Goal: Book appointment/travel/reservation

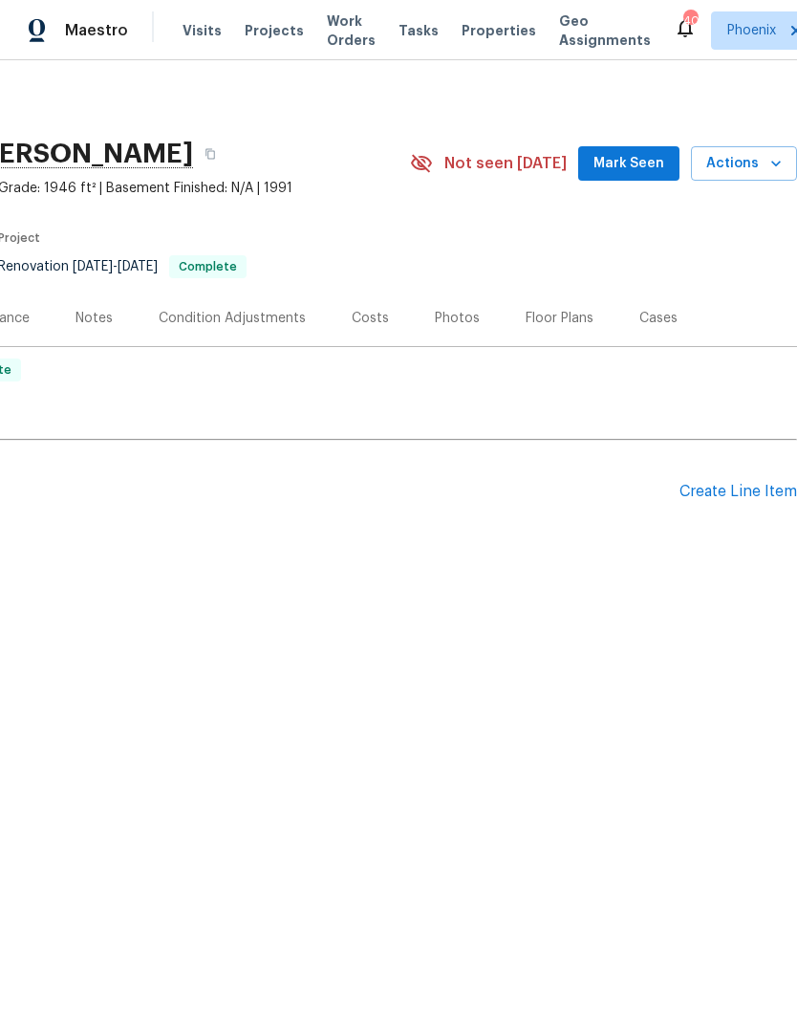
scroll to position [0, 283]
click at [749, 157] on span "Actions" at bounding box center [745, 164] width 76 height 24
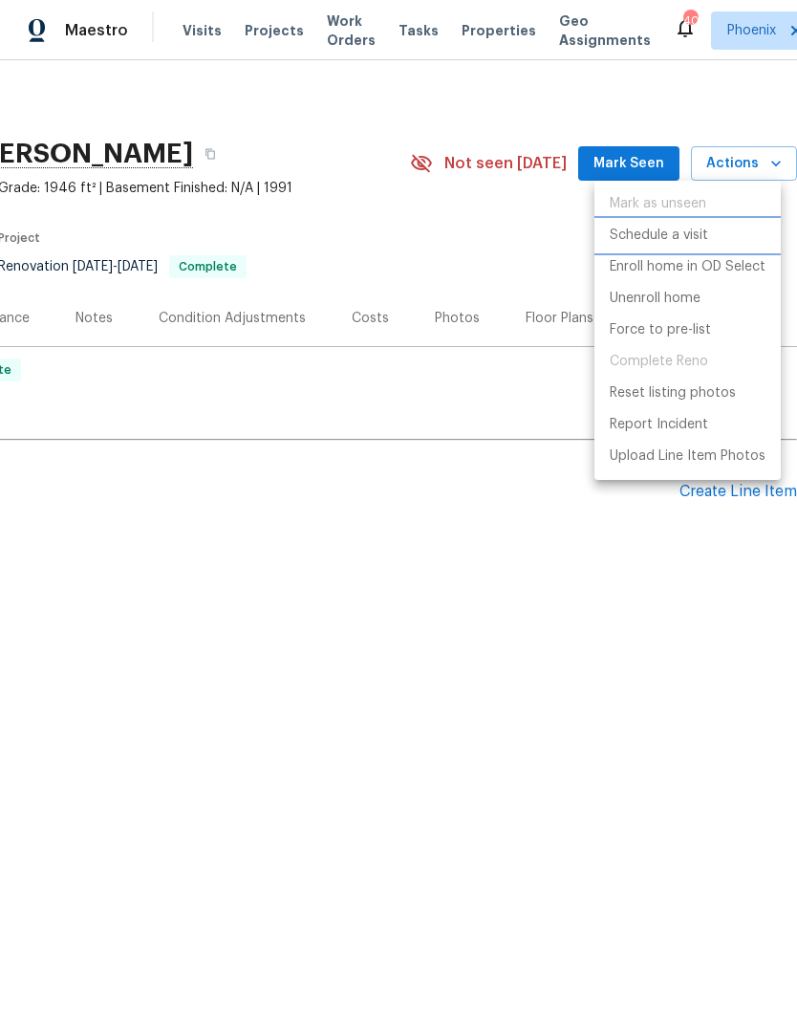
click at [677, 239] on p "Schedule a visit" at bounding box center [659, 236] width 98 height 20
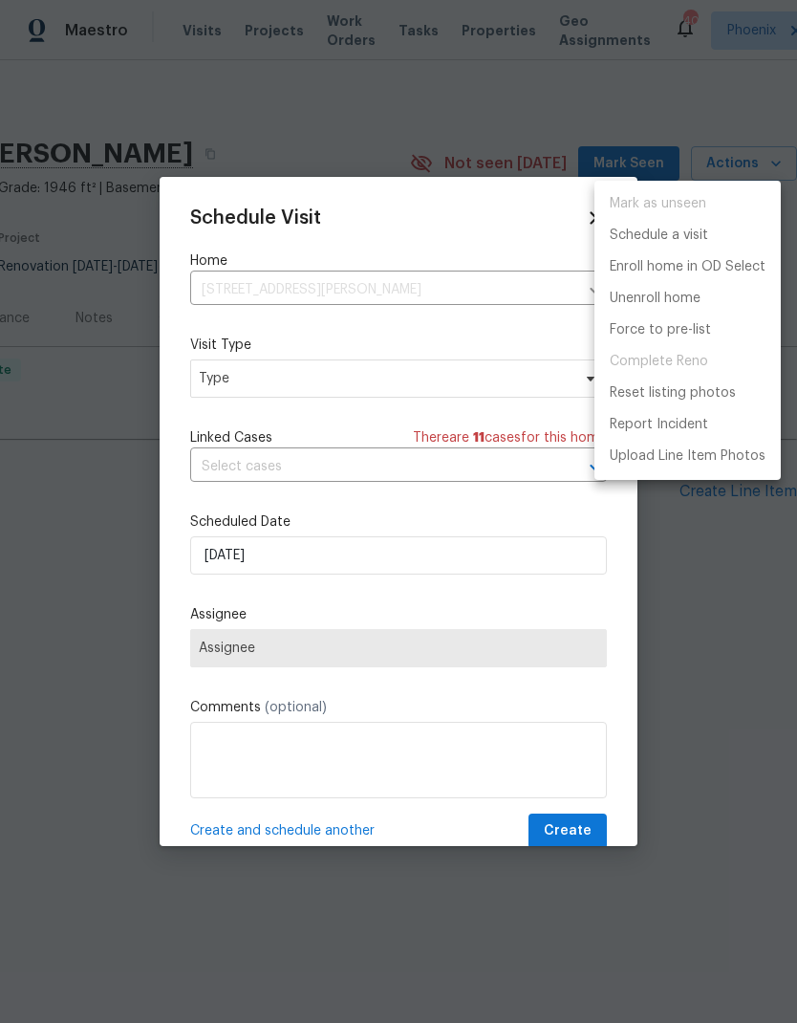
click at [451, 385] on div at bounding box center [398, 511] width 797 height 1023
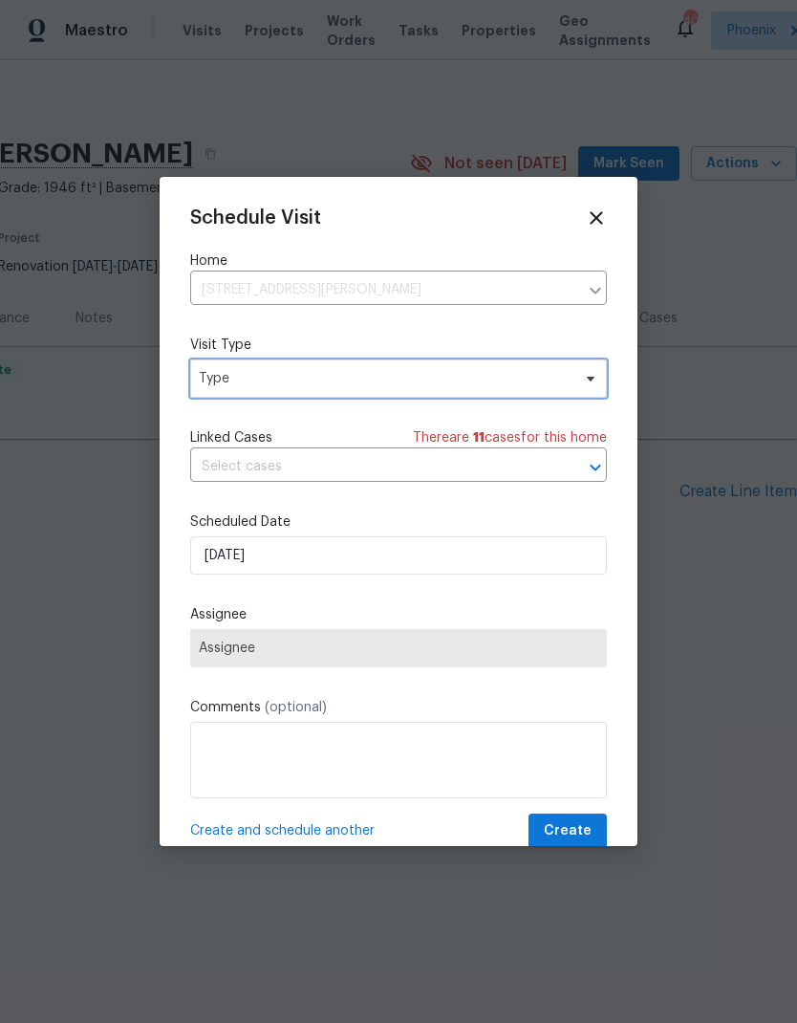
click at [482, 383] on span "Type" at bounding box center [385, 378] width 372 height 19
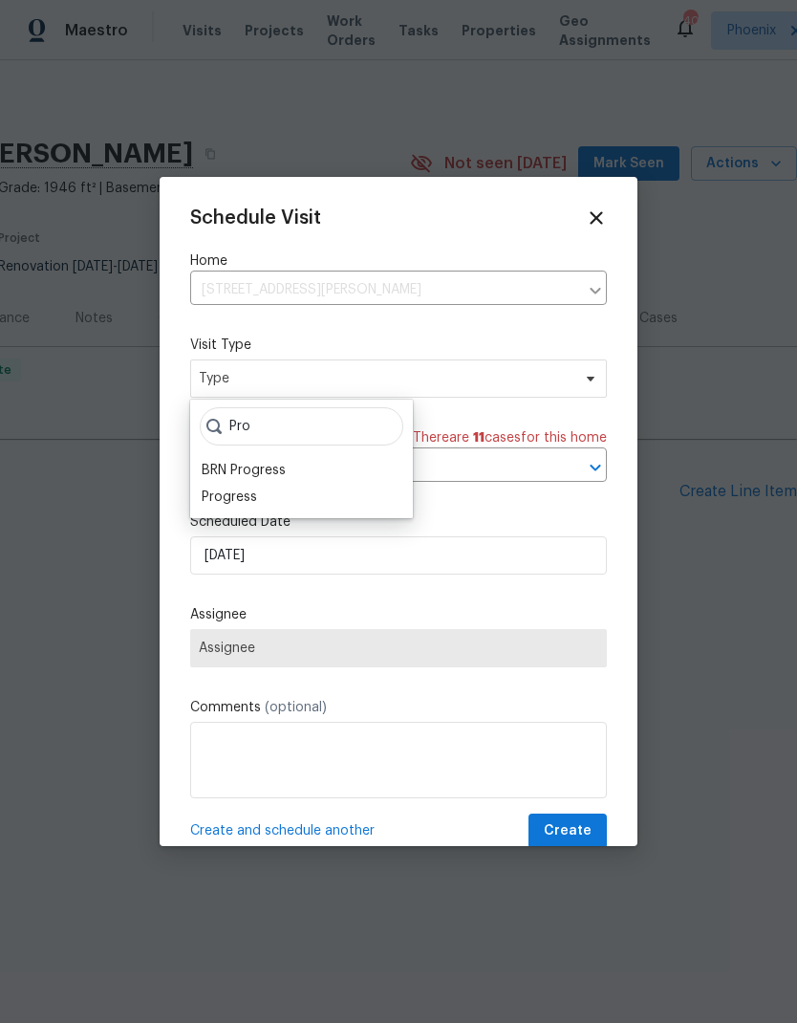
type input "Pro"
click at [247, 492] on div "Progress" at bounding box center [229, 497] width 55 height 19
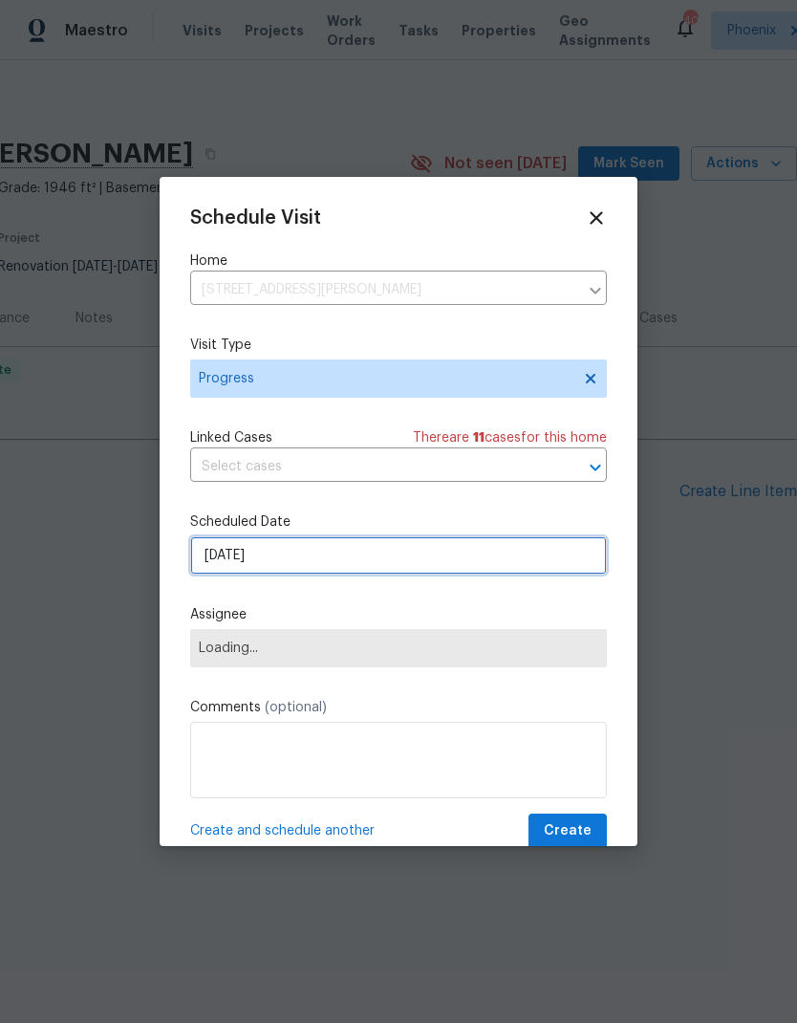
click at [403, 564] on input "[DATE]" at bounding box center [398, 555] width 417 height 38
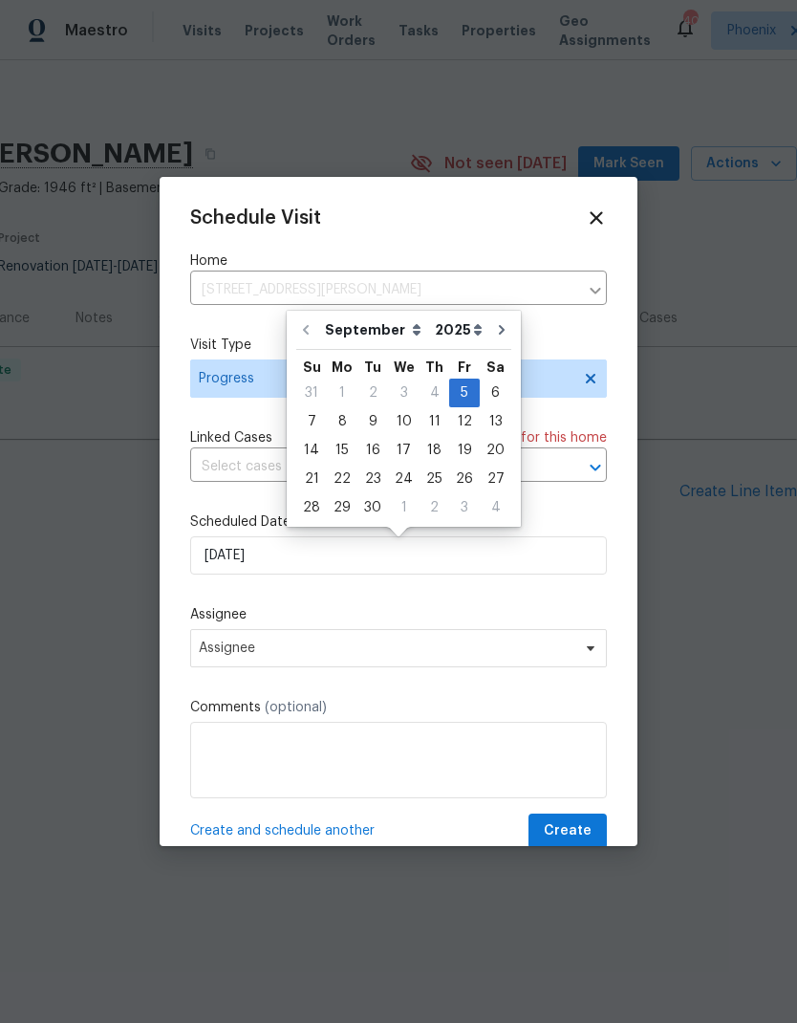
click at [577, 514] on div "Schedule Visit Home [STREET_ADDRESS][PERSON_NAME] ​ Visit Type Progress Linked …" at bounding box center [398, 528] width 417 height 642
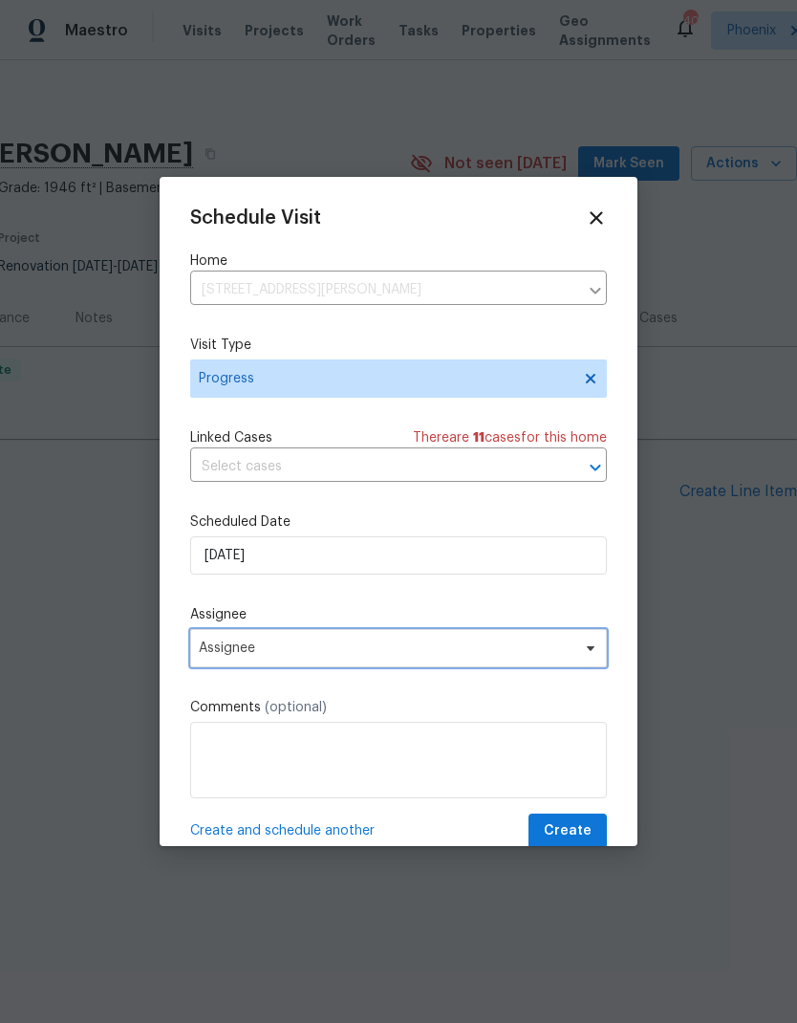
click at [430, 664] on span "Assignee" at bounding box center [398, 648] width 417 height 38
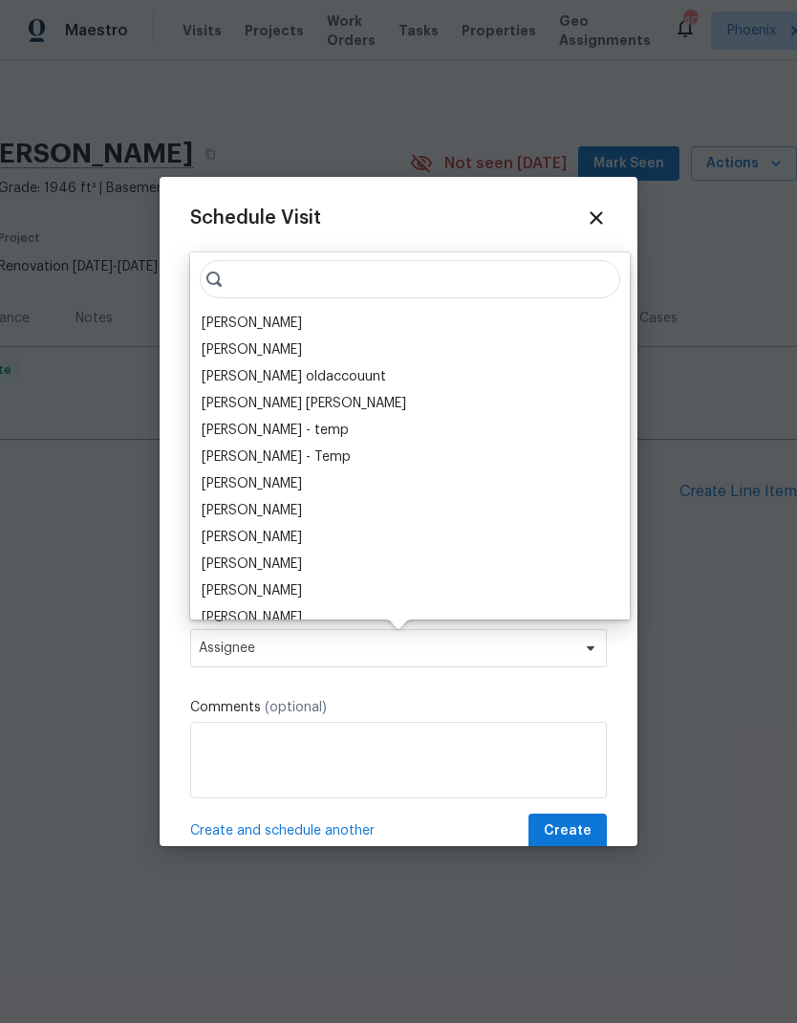
click at [263, 325] on div "[PERSON_NAME]" at bounding box center [252, 323] width 100 height 19
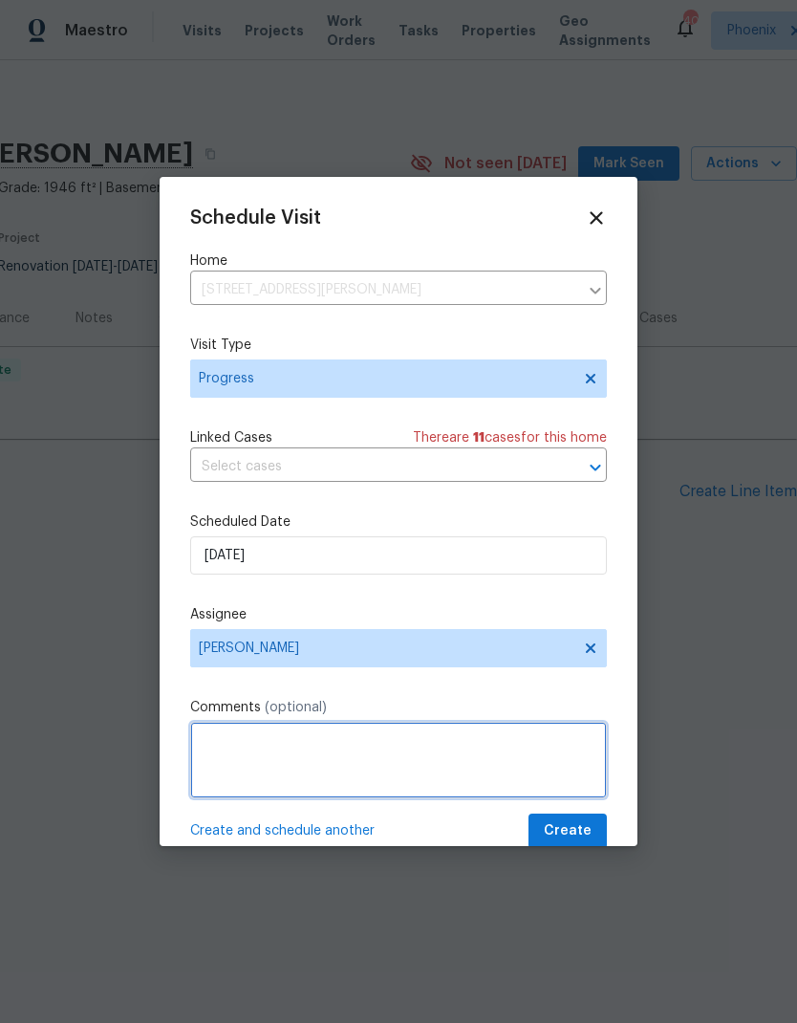
click at [371, 780] on textarea at bounding box center [398, 760] width 417 height 76
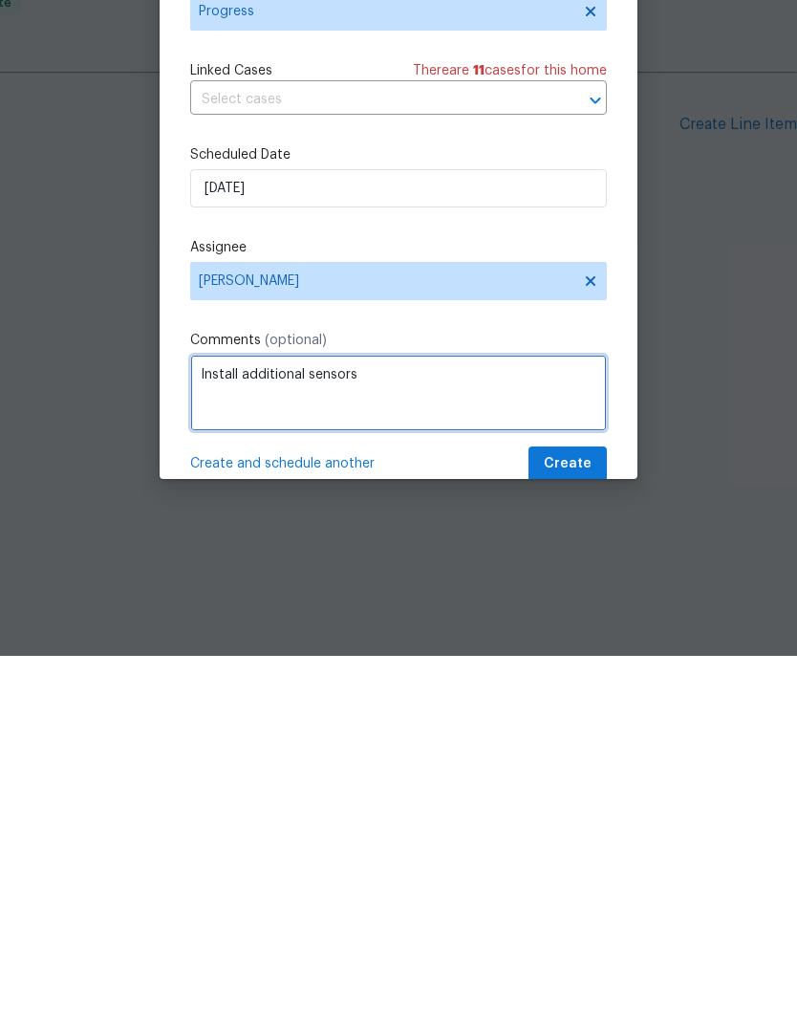
type textarea "Install additional sensors"
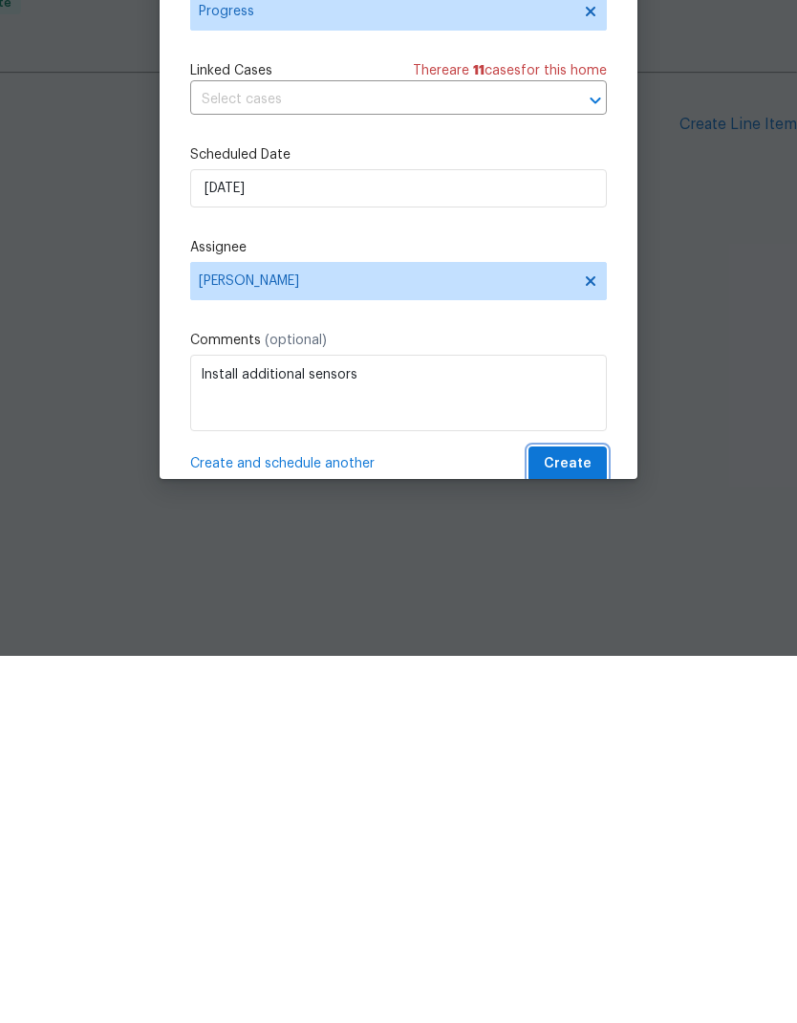
click at [578, 819] on span "Create" at bounding box center [568, 831] width 48 height 24
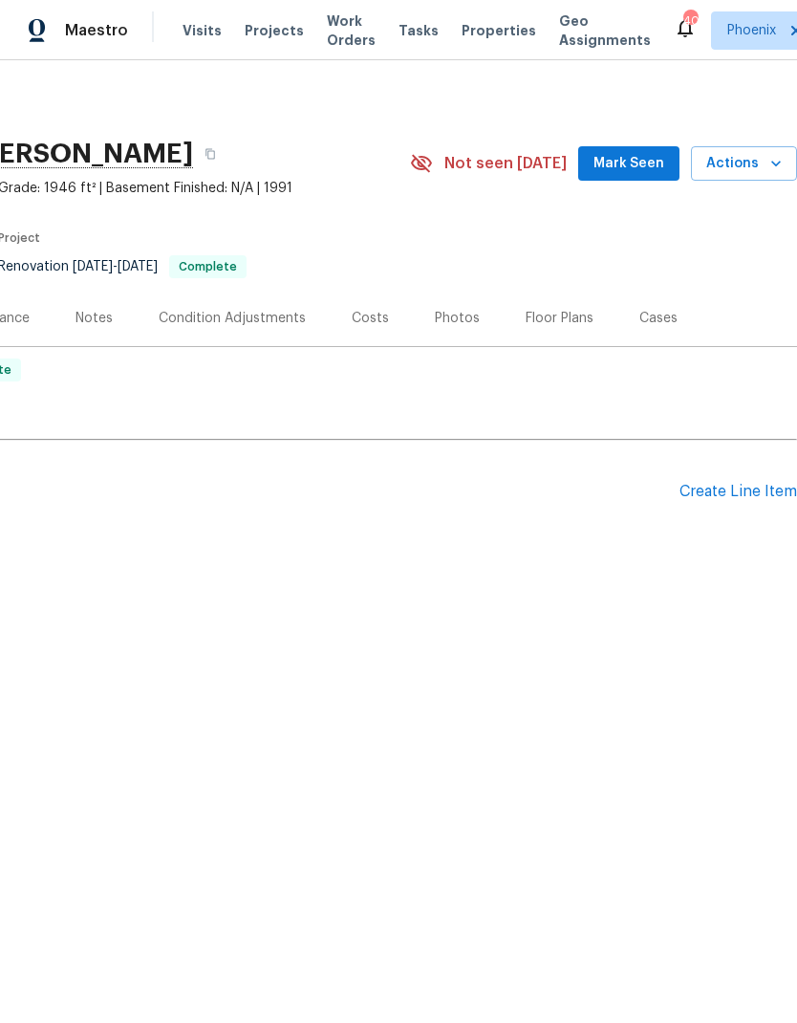
click at [453, 321] on div "Photos" at bounding box center [457, 318] width 45 height 19
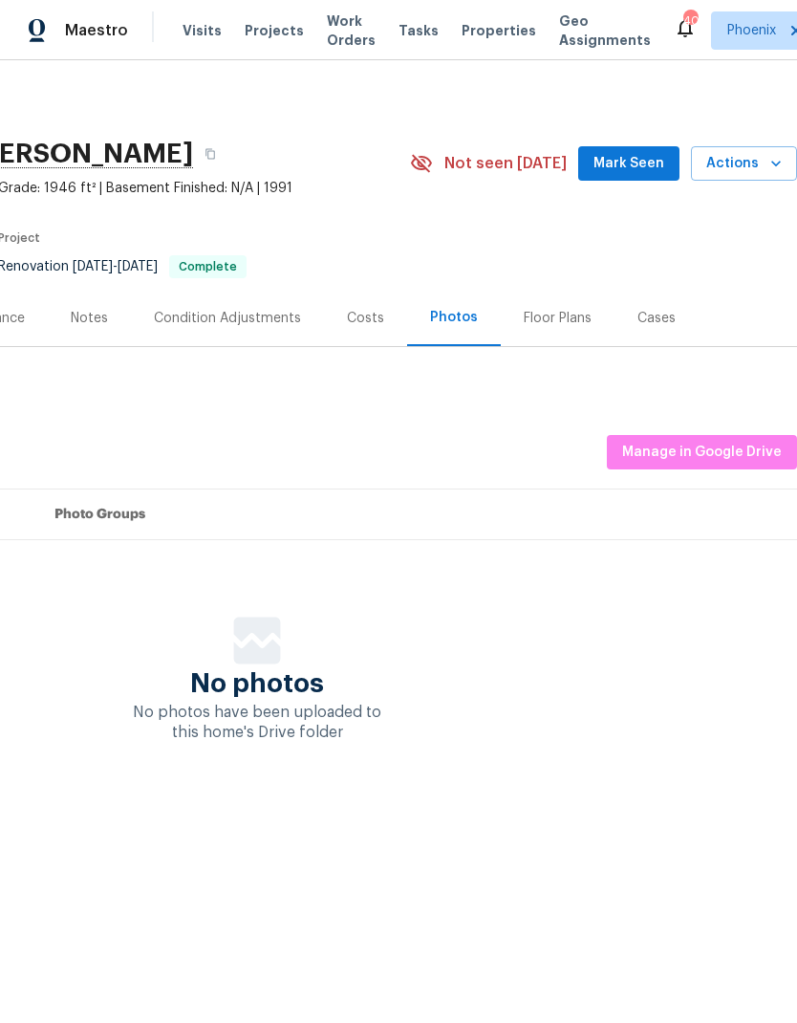
scroll to position [0, 283]
click at [717, 457] on span "Manage in Google Drive" at bounding box center [702, 453] width 160 height 24
